Goal: Task Accomplishment & Management: Manage account settings

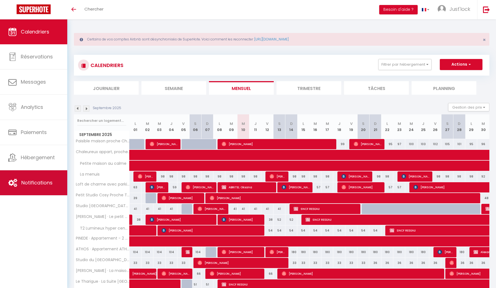
click at [18, 182] on link "Notifications" at bounding box center [33, 182] width 67 height 25
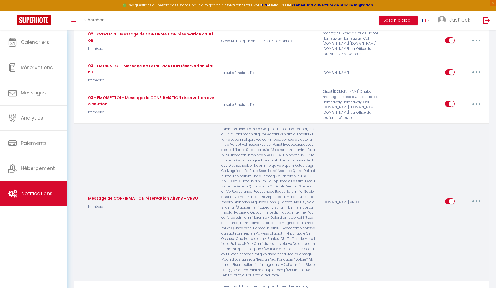
scroll to position [193, 0]
click at [480, 197] on button "button" at bounding box center [476, 201] width 15 height 9
click at [451, 220] on link "Dupliquer" at bounding box center [461, 224] width 41 height 9
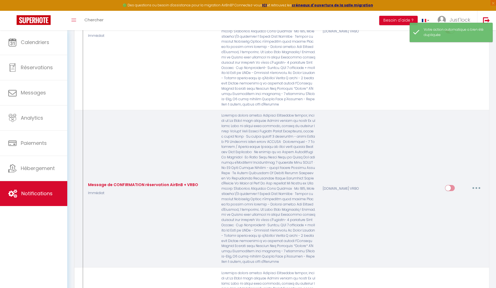
scroll to position [378, 0]
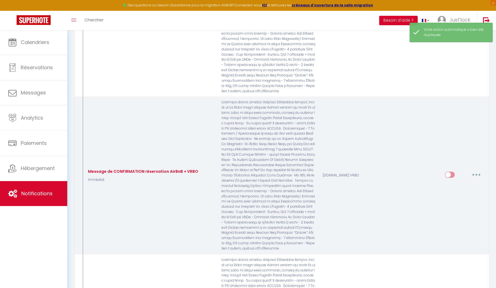
click at [479, 170] on button "button" at bounding box center [476, 174] width 15 height 9
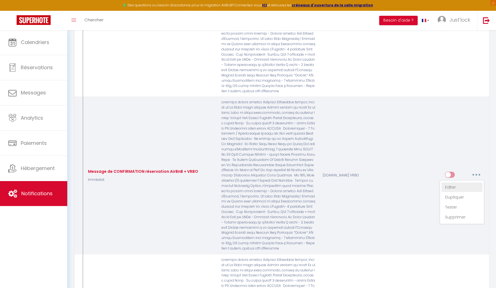
click at [455, 182] on link "Editer" at bounding box center [461, 186] width 41 height 9
type input "Message de CONFIRMATION réservation AirBnB + VRBO"
select select "Immédiat"
select select "if_booking_is_paid"
checkbox input "true"
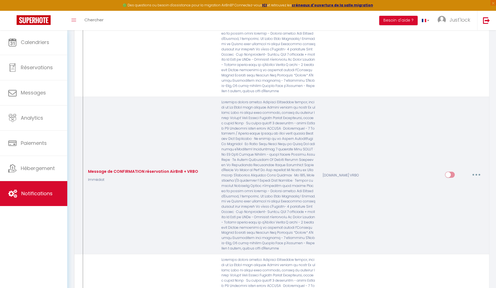
checkbox input "false"
radio input "true"
type input "Confirmation de votre réservation [RENTAL:NAME]"
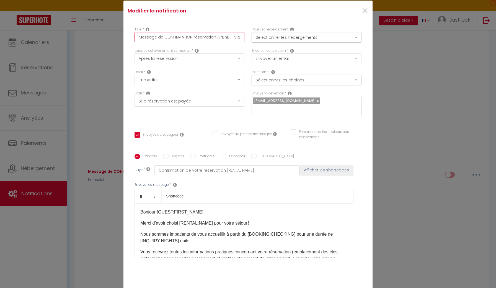
click at [160, 37] on input "Message de CONFIRMATION réservation AirBnB + VRBO" at bounding box center [189, 37] width 110 height 10
type input "Message CONFIRMATION réservation AirBnB + VRBO"
checkbox input "true"
checkbox input "false"
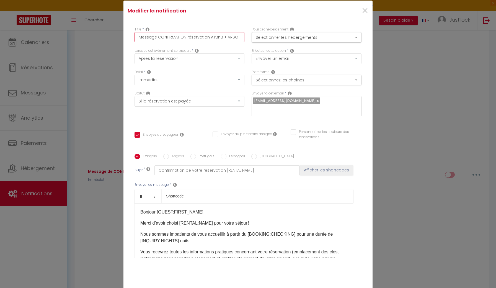
checkbox input "false"
drag, startPoint x: 187, startPoint y: 36, endPoint x: 246, endPoint y: 37, distance: 59.5
click at [246, 37] on div "Titre * Message CONFIRMATION réservation AirBnB + VRBO" at bounding box center [189, 37] width 117 height 21
type input "Message CONFIRMATION C"
checkbox input "true"
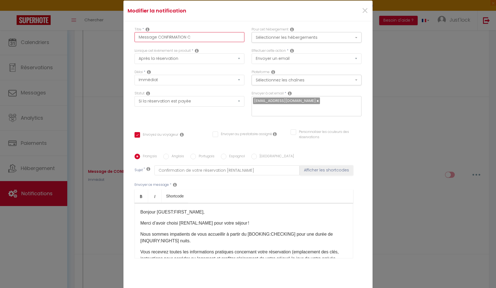
checkbox input "false"
type input "Message CONFIRMATION Co"
checkbox input "true"
checkbox input "false"
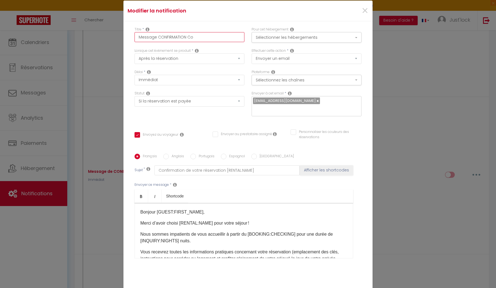
checkbox input "false"
type input "Message CONFIRMATION Col"
checkbox input "true"
checkbox input "false"
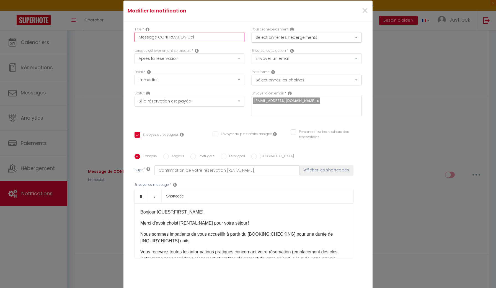
type input "Message CONFIRMATION Colo"
checkbox input "true"
checkbox input "false"
type input "Message CONFIRMATION Coloc"
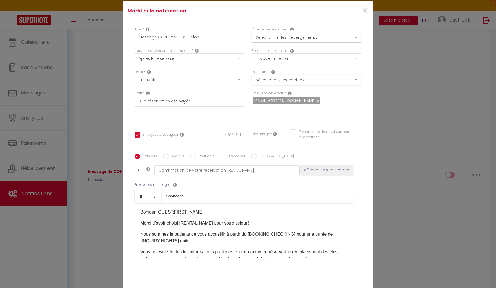
checkbox input "true"
checkbox input "false"
type input "Message CONFIRMATION Coloc."
checkbox input "true"
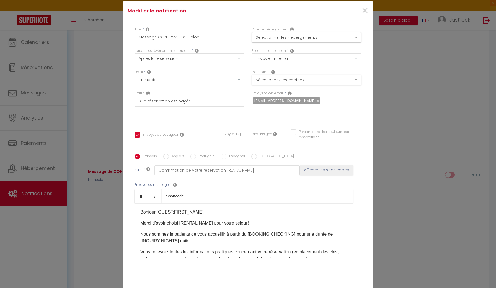
checkbox input "false"
type input "Message CONFIRMATION Coloc."
checkbox input "true"
checkbox input "false"
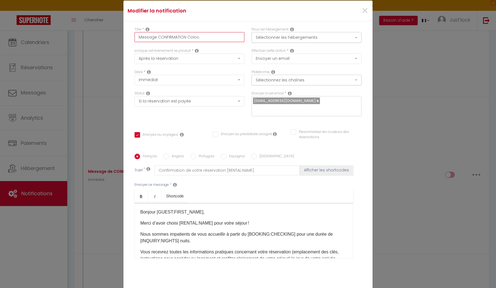
checkbox input "false"
type input "Message CONFIRMATION Coloc. B"
checkbox input "true"
checkbox input "false"
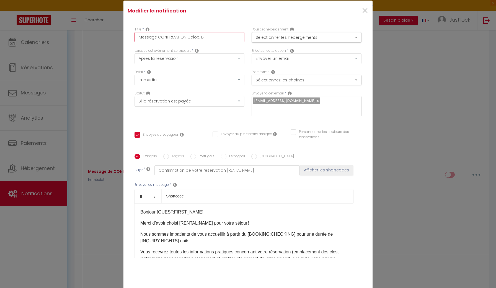
type input "Message CONFIRMATION Coloc. Ba"
checkbox input "true"
checkbox input "false"
type input "Message CONFIRMATION Coloc. Bap"
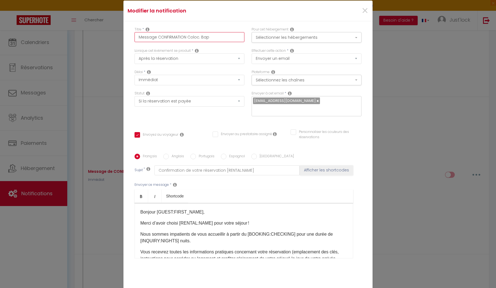
checkbox input "true"
checkbox input "false"
type input "Message CONFIRMATION Coloc. Bapt"
checkbox input "true"
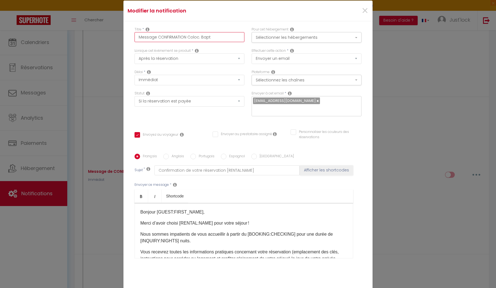
checkbox input "false"
type input "Message CONFIRMATION Coloc. Bapti"
checkbox input "true"
checkbox input "false"
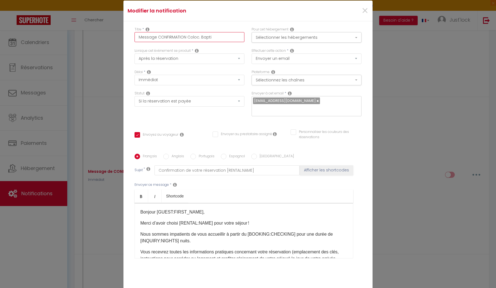
checkbox input "false"
type input "Message CONFIRMATION Coloc. [DEMOGRAPHIC_DATA]"
checkbox input "true"
checkbox input "false"
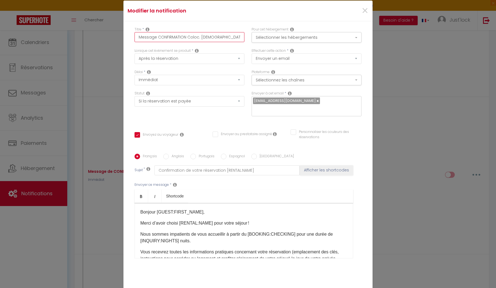
type input "Message CONFIRMATION Coloc. [DEMOGRAPHIC_DATA]"
checkbox input "true"
checkbox input "false"
type input "Message CONFIRMATION Coloc. [PERSON_NAME]"
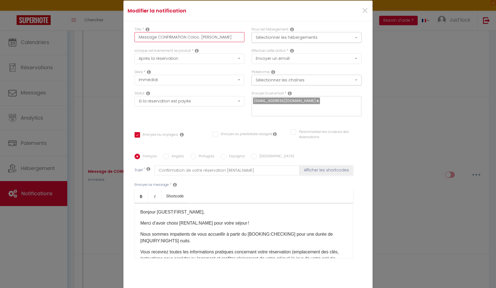
checkbox input "true"
checkbox input "false"
click at [187, 37] on input "Message CONFIRMATION Coloc. [PERSON_NAME]" at bounding box center [189, 37] width 110 height 10
type input "Message CONFIRMATION -Coloc. [PERSON_NAME]"
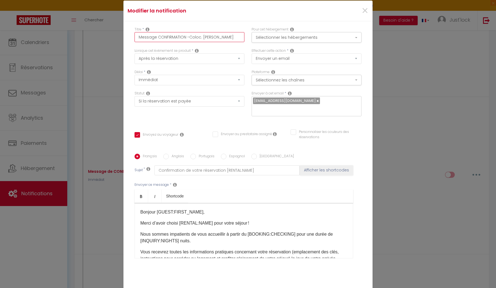
checkbox input "true"
checkbox input "false"
type input "Message CONFIRMATION - Coloc. [PERSON_NAME]"
checkbox input "true"
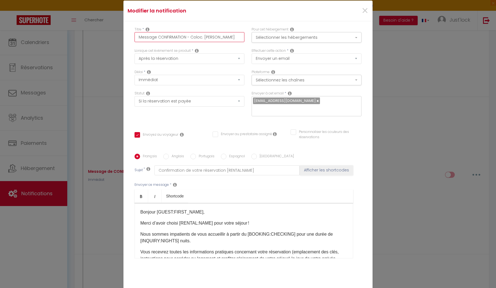
checkbox input "false"
type input "Message CONFIRMATION - Coloc. [PERSON_NAME]"
click at [265, 39] on button "Sélectionner les hébergements" at bounding box center [307, 37] width 110 height 11
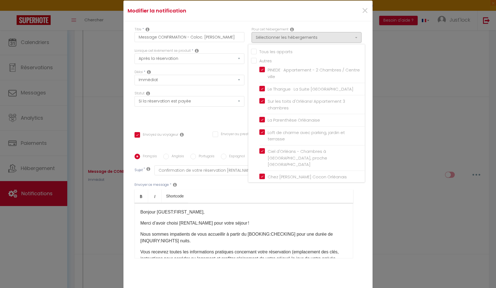
click at [254, 52] on input "Tous les apparts" at bounding box center [308, 51] width 114 height 6
checkbox input "true"
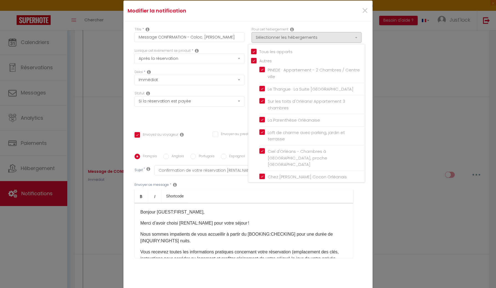
checkbox input "true"
checkbox input "false"
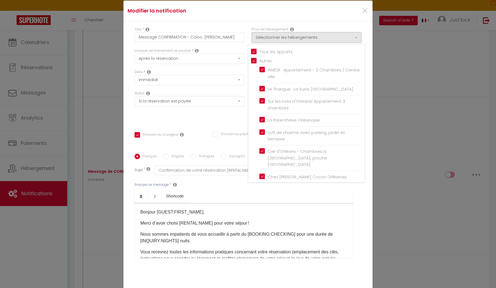
click at [254, 52] on input "Tous les apparts" at bounding box center [308, 51] width 114 height 6
checkbox input "false"
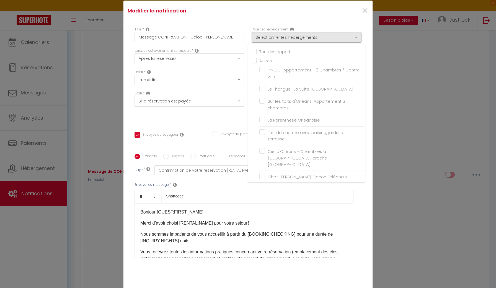
checkbox input "false"
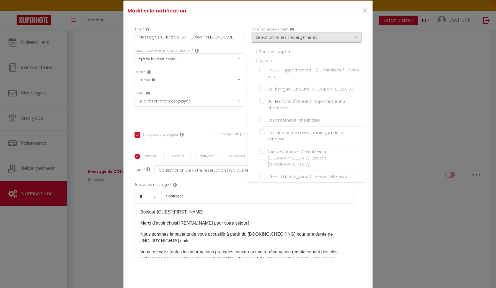
checkbox input "false"
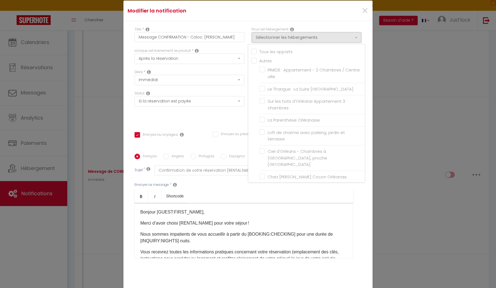
checkbox input "false"
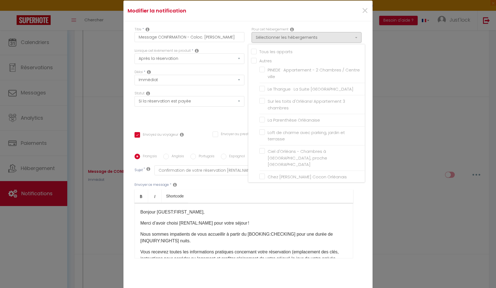
checkbox input "false"
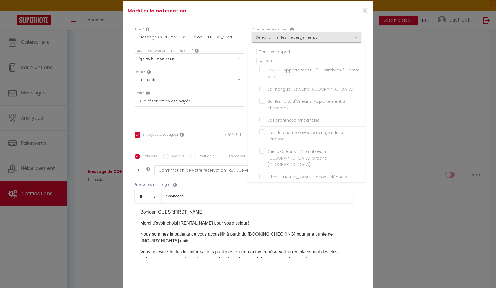
checkbox input "false"
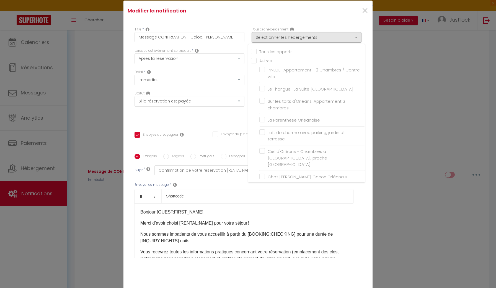
checkbox input "false"
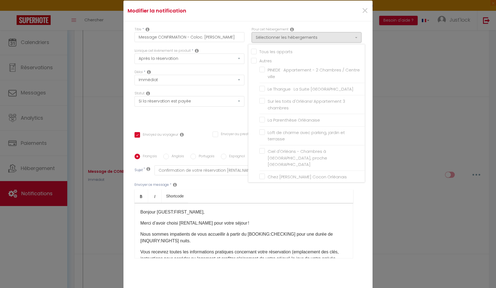
checkbox input "false"
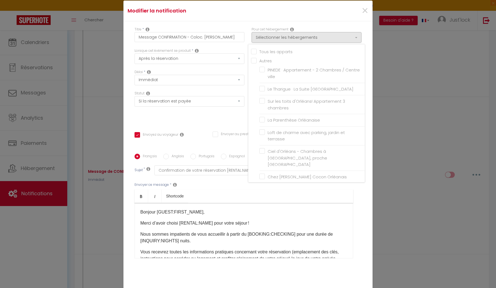
checkbox input "false"
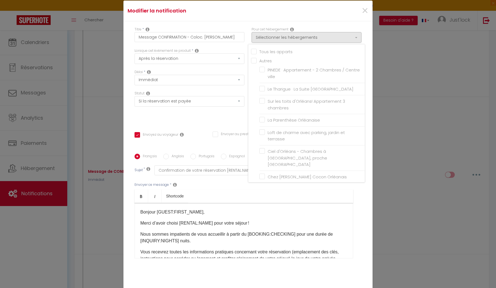
checkbox input "false"
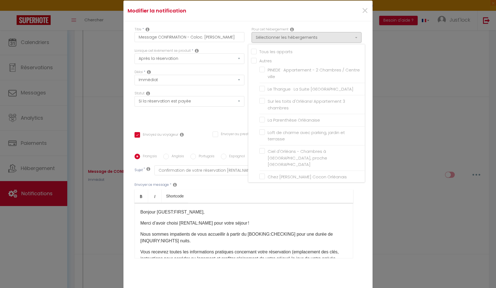
checkbox input "false"
checkbox input "true"
checkbox input "false"
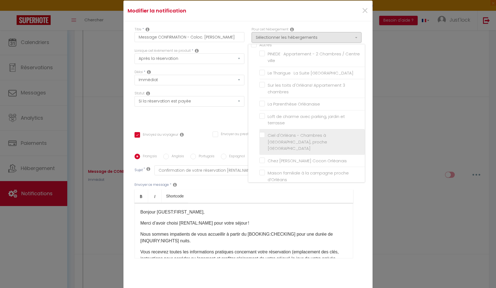
scroll to position [17, 0]
click at [262, 138] on input "Ciel d'Orléans - Chambres à [GEOGRAPHIC_DATA], proche [GEOGRAPHIC_DATA]" at bounding box center [311, 141] width 105 height 6
checkbox input "true"
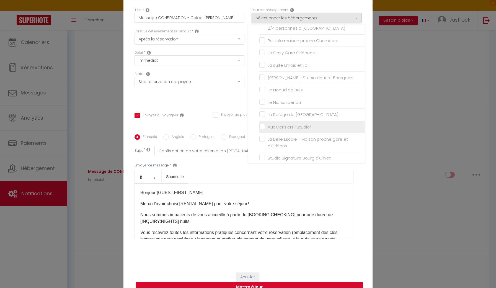
scroll to position [421, 0]
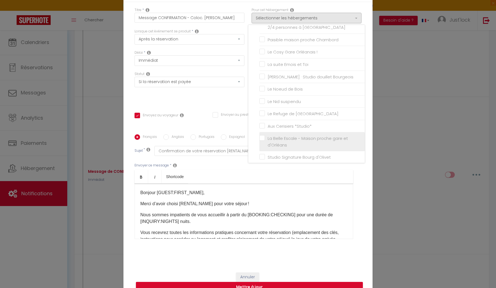
click at [307, 135] on span "La Belle Escale - Maison proche gare et d'Orléans" at bounding box center [308, 141] width 80 height 12
click at [307, 139] on input "La Belle Escale - Maison proche gare et d'Orléans" at bounding box center [311, 142] width 105 height 6
checkbox input "true"
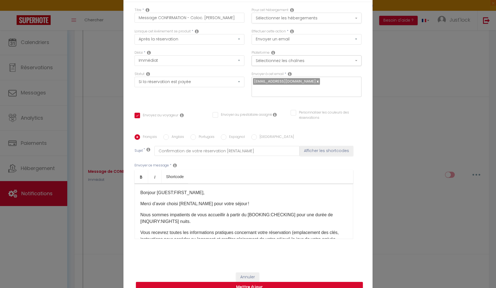
click at [283, 21] on button "Sélectionner les hébergements" at bounding box center [307, 18] width 110 height 11
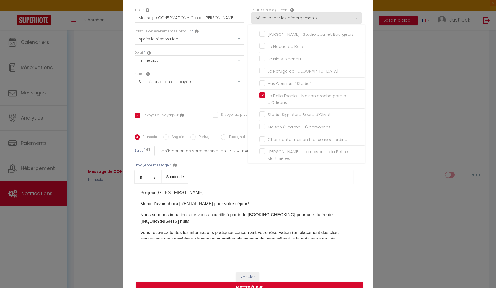
scroll to position [474, 0]
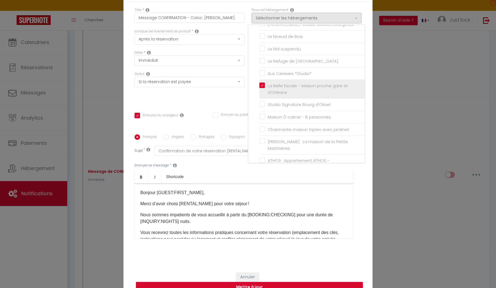
click at [265, 82] on label "La Belle Escale - Maison proche gare et d'Orléans" at bounding box center [313, 88] width 96 height 13
click at [263, 86] on input "La Belle Escale - Maison proche gare et d'Orléans" at bounding box center [311, 89] width 105 height 6
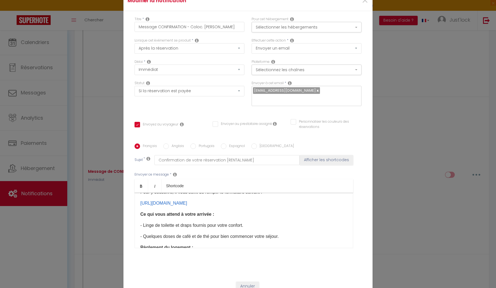
scroll to position [103, 0]
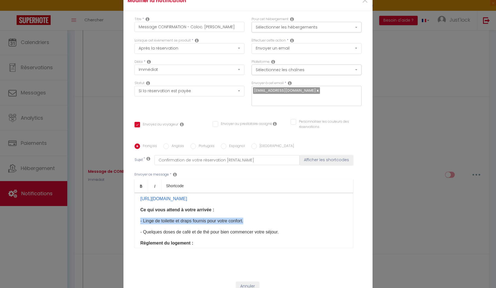
drag, startPoint x: 255, startPoint y: 221, endPoint x: 134, endPoint y: 217, distance: 120.7
click at [134, 217] on div "Français Anglais Portugais Espagnol Italien Sujet * Confirmation de votre réser…" at bounding box center [248, 199] width 230 height 112
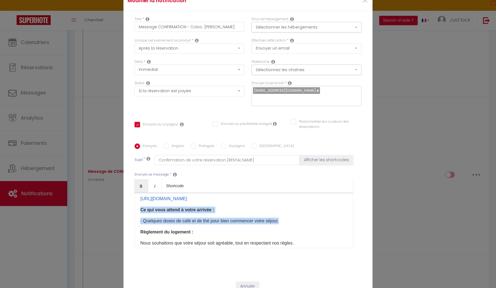
drag, startPoint x: 287, startPoint y: 222, endPoint x: 130, endPoint y: 211, distance: 157.3
click at [130, 211] on div "Titre * Message CONFIRMATION - Coloc. [PERSON_NAME] Pour cet hébergement Sélect…" at bounding box center [247, 143] width 249 height 265
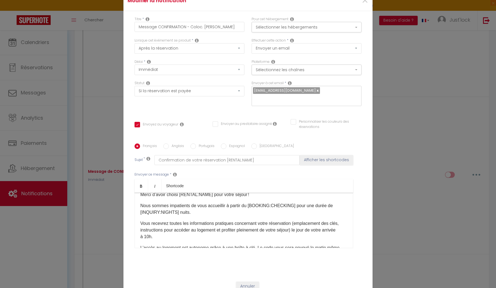
scroll to position [23, 0]
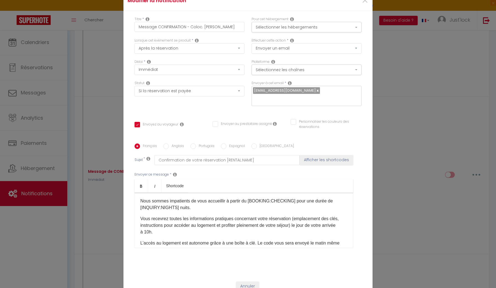
click at [202, 212] on div "Bonjour [GUEST:FIRST_NAME]​​, Merci d’avoir choisi [RENTAL:NAME]​​ pour votre s…" at bounding box center [243, 220] width 219 height 55
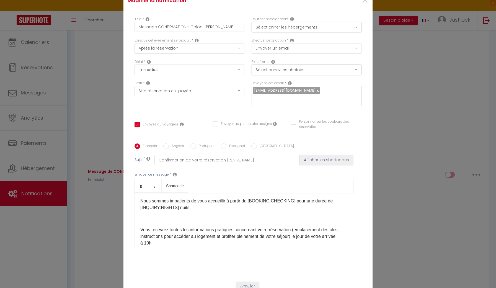
click at [160, 218] on p at bounding box center [243, 218] width 207 height 7
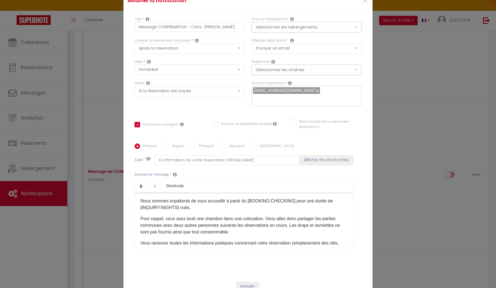
drag, startPoint x: 140, startPoint y: 218, endPoint x: 232, endPoint y: 232, distance: 93.0
click at [232, 232] on p "Pour rappel, vous avez loué une chambre dans une colocation. Vous allez donc pa…" at bounding box center [243, 225] width 207 height 20
click at [195, 233] on p "Pour rappel, vous avez loué une chambre dans une colocation. Vous allez donc pa…" at bounding box center [243, 225] width 207 height 20
click at [226, 231] on p "Pour rappel, vous avez loué une chambre dans une colocation. Vous allez donc pa…" at bounding box center [243, 225] width 207 height 20
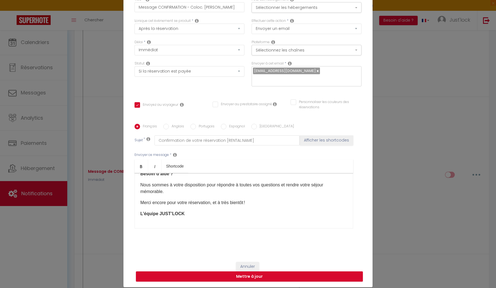
scroll to position [30, 0]
click at [245, 277] on button "Mettre à jour" at bounding box center [249, 276] width 227 height 11
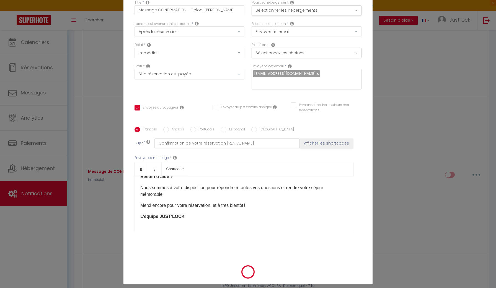
checkbox input "true"
checkbox input "false"
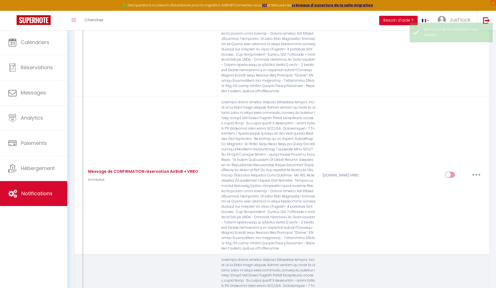
checkbox input "false"
checkbox input "true"
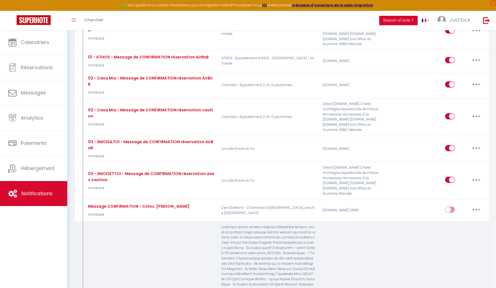
scroll to position [120, 0]
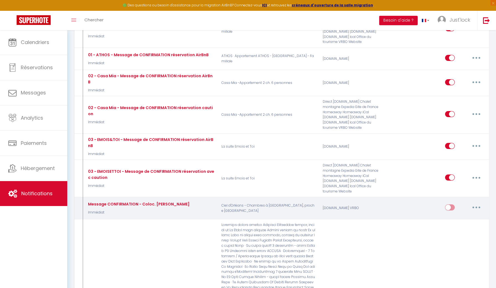
click at [448, 204] on input "checkbox" at bounding box center [450, 208] width 10 height 8
checkbox input "true"
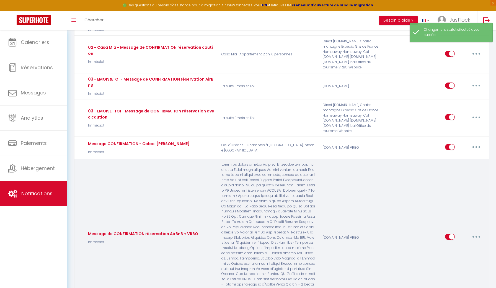
scroll to position [259, 0]
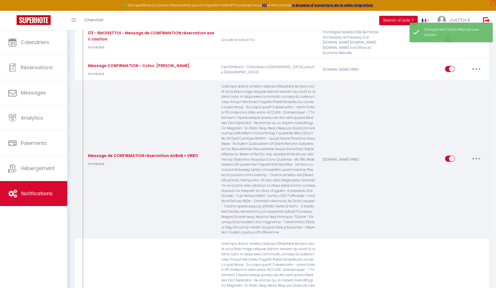
click at [477, 154] on button "button" at bounding box center [476, 158] width 15 height 9
click at [452, 167] on link "Editer" at bounding box center [461, 171] width 41 height 9
type input "Message de CONFIRMATION réservation AirBnB + VRBO"
checkbox input "true"
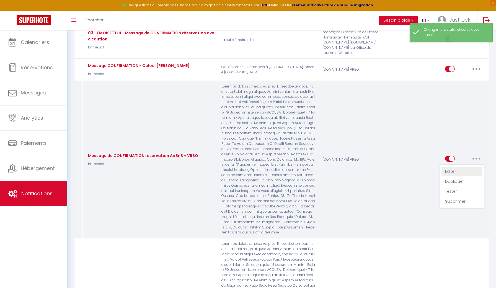
checkbox input "true"
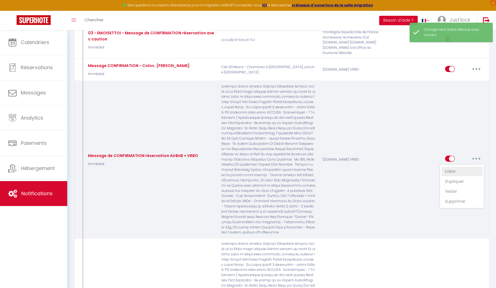
checkbox input "false"
checkbox input "true"
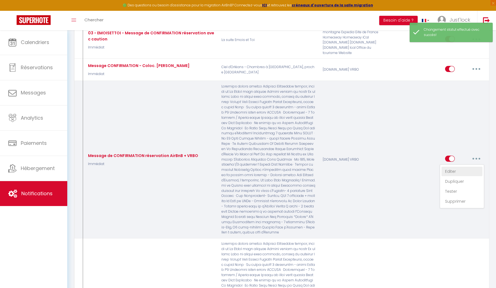
checkbox input "true"
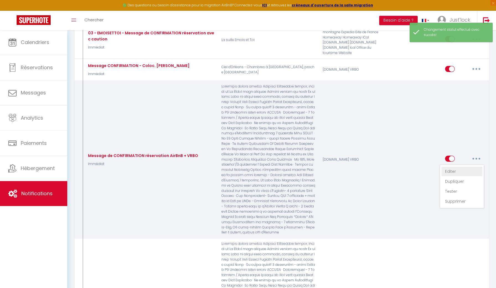
checkbox input "true"
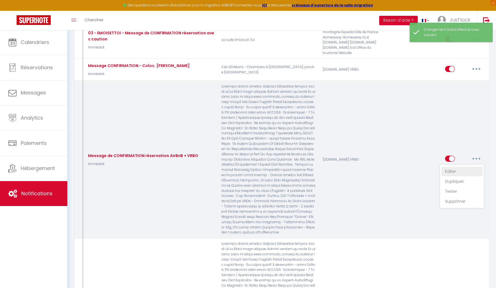
checkbox input "true"
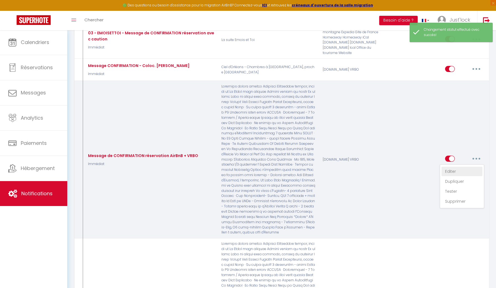
checkbox input "true"
checkbox input "false"
checkbox input "true"
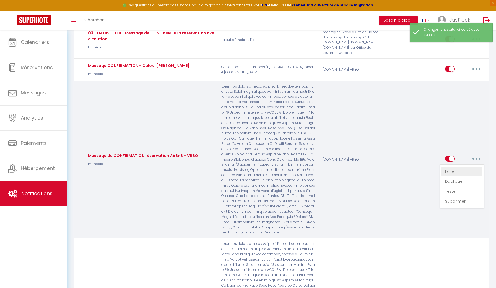
checkbox input "true"
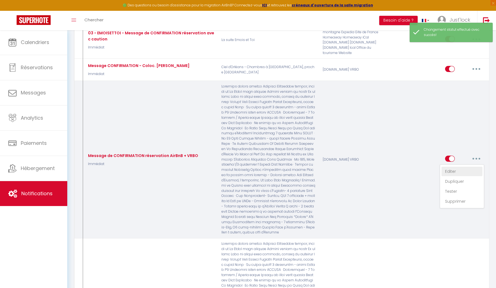
checkbox input "true"
checkbox input "false"
checkbox input "true"
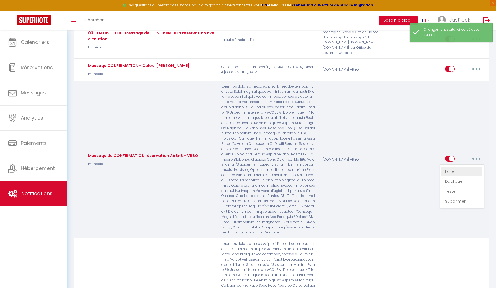
checkbox input "true"
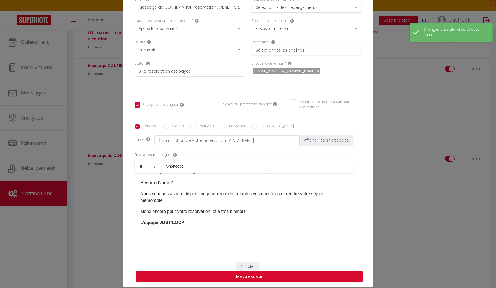
click at [302, 12] on button "Sélectionner les hébergements" at bounding box center [307, 7] width 110 height 11
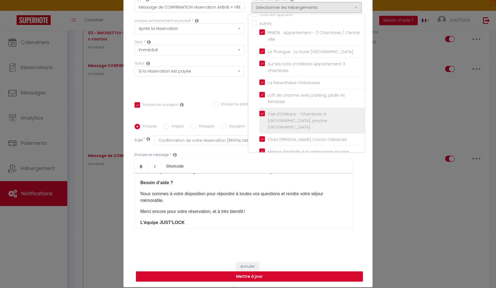
scroll to position [8, 0]
click at [263, 117] on input "Ciel d'Orléans - Chambres à [GEOGRAPHIC_DATA], proche [GEOGRAPHIC_DATA]" at bounding box center [311, 120] width 105 height 6
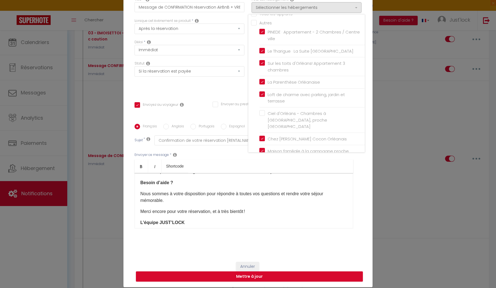
click at [228, 89] on div "Statut Aucun Si la réservation est payée Si réservation non payée Si la caution…" at bounding box center [189, 76] width 117 height 31
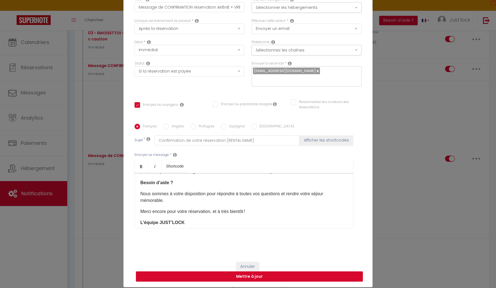
click at [255, 279] on button "Mettre à jour" at bounding box center [249, 276] width 227 height 11
